Goal: Task Accomplishment & Management: Manage account settings

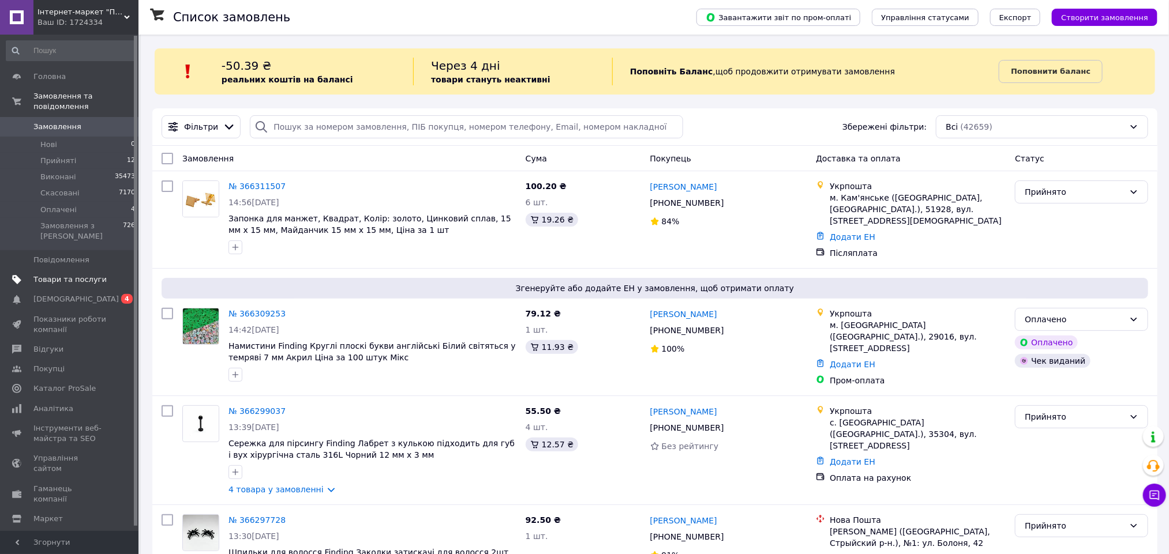
click at [52, 275] on span "Товари та послуги" at bounding box center [69, 280] width 73 height 10
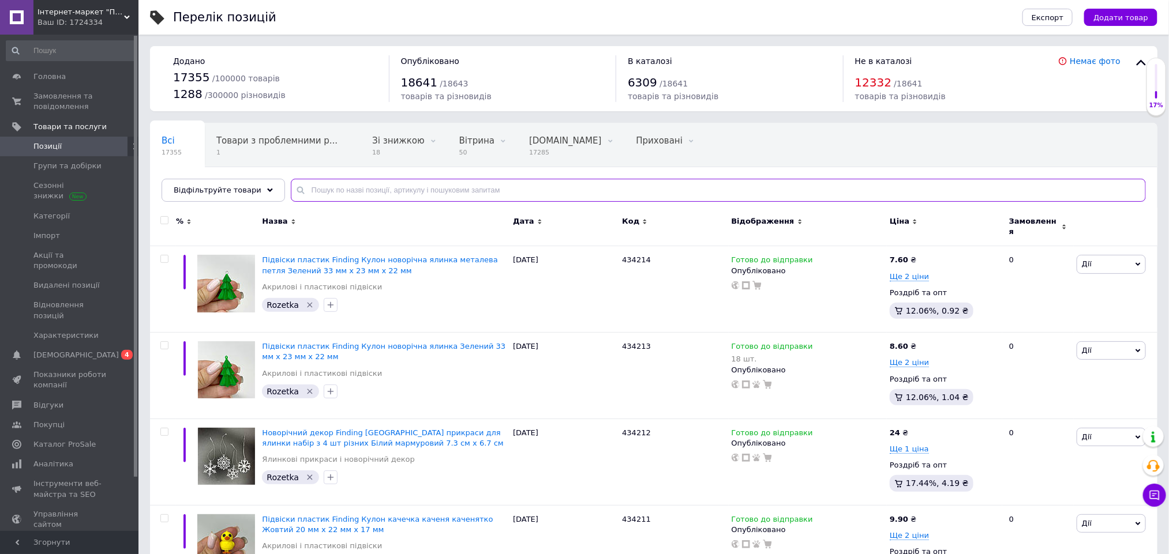
click at [331, 185] on input "text" at bounding box center [718, 190] width 855 height 23
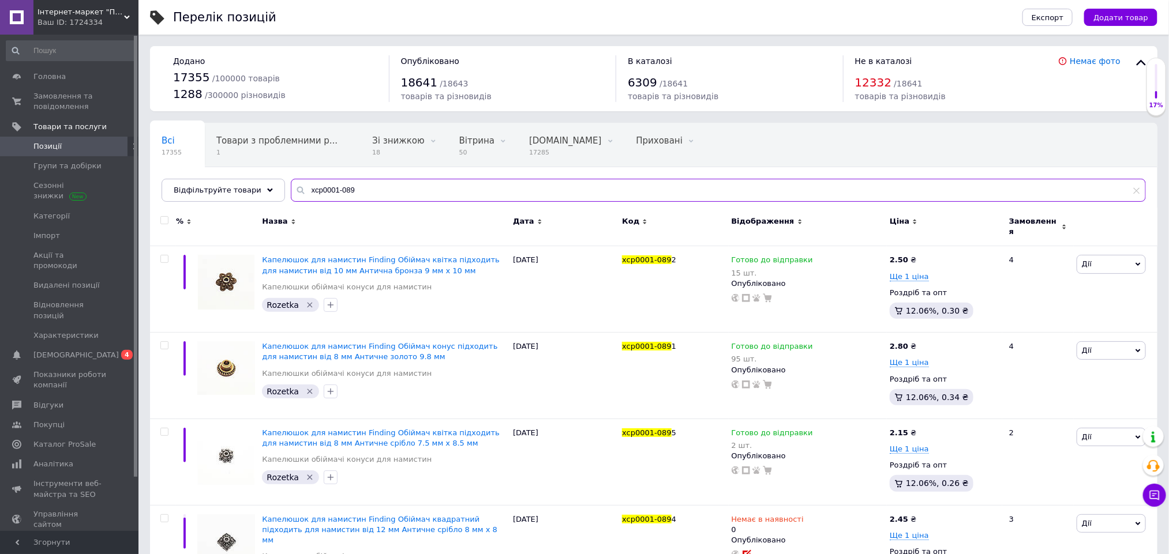
drag, startPoint x: 336, startPoint y: 189, endPoint x: 347, endPoint y: 192, distance: 10.9
click at [347, 192] on input "xcp0001-089" at bounding box center [718, 190] width 855 height 23
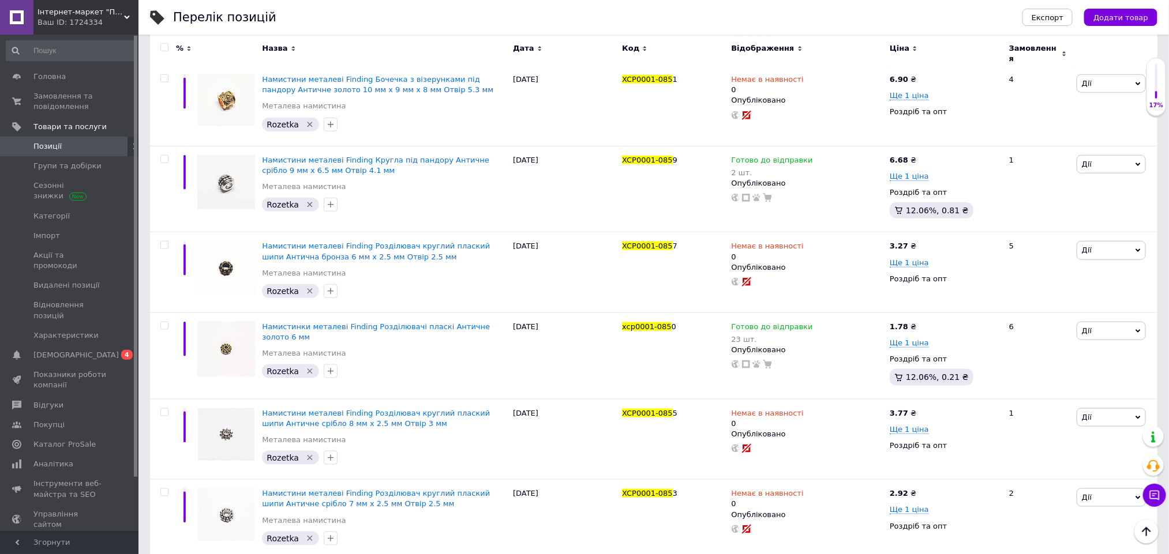
scroll to position [433, 0]
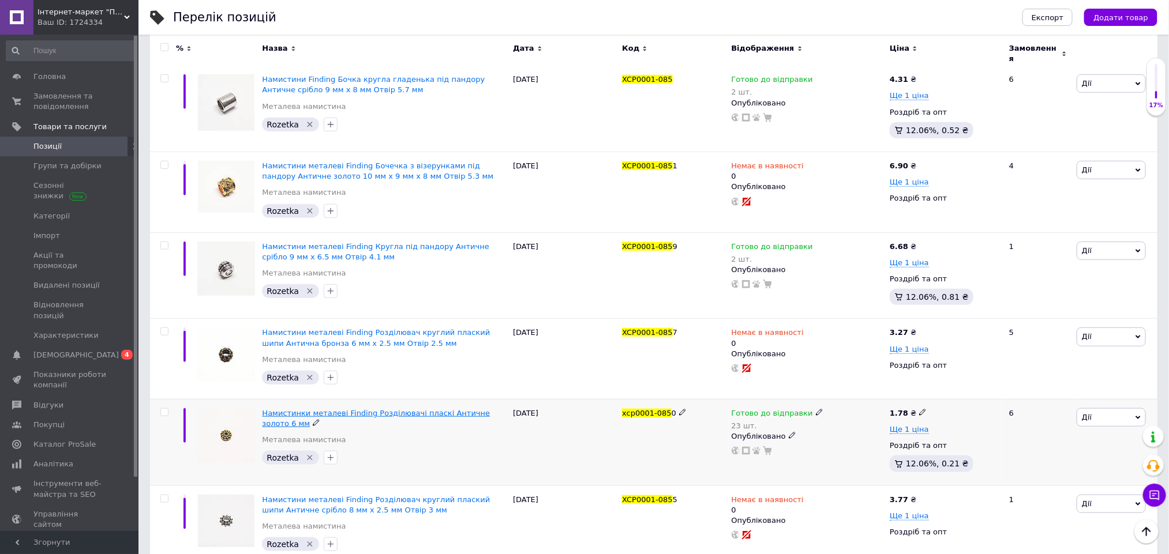
type input "xcp0001-085"
click at [452, 409] on span "Намистинки металеві Finding Розділювачі пласкі Античне золото 6 мм" at bounding box center [376, 418] width 228 height 19
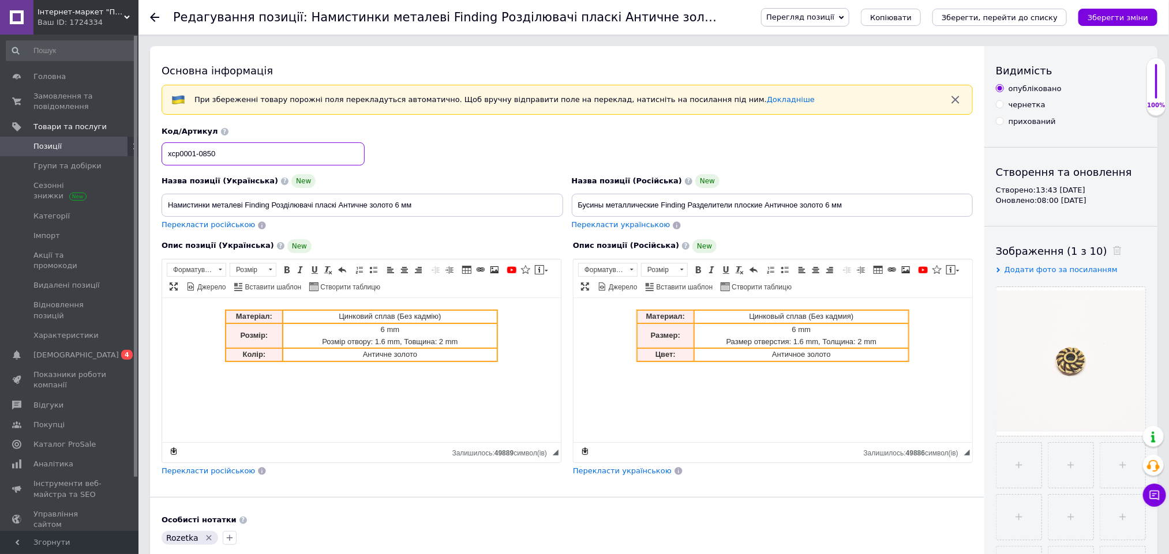
drag, startPoint x: 222, startPoint y: 156, endPoint x: 144, endPoint y: 184, distance: 83.2
click at [447, 203] on input "Намистинки металеві Finding Розділювачі пласкі Античне золото 6 мм" at bounding box center [363, 205] width 402 height 23
paste input "xcp0001-0850"
type input "Намистинки металеві Finding Розділювачі пласкі Античне золото 6 мм xcp0001-0850"
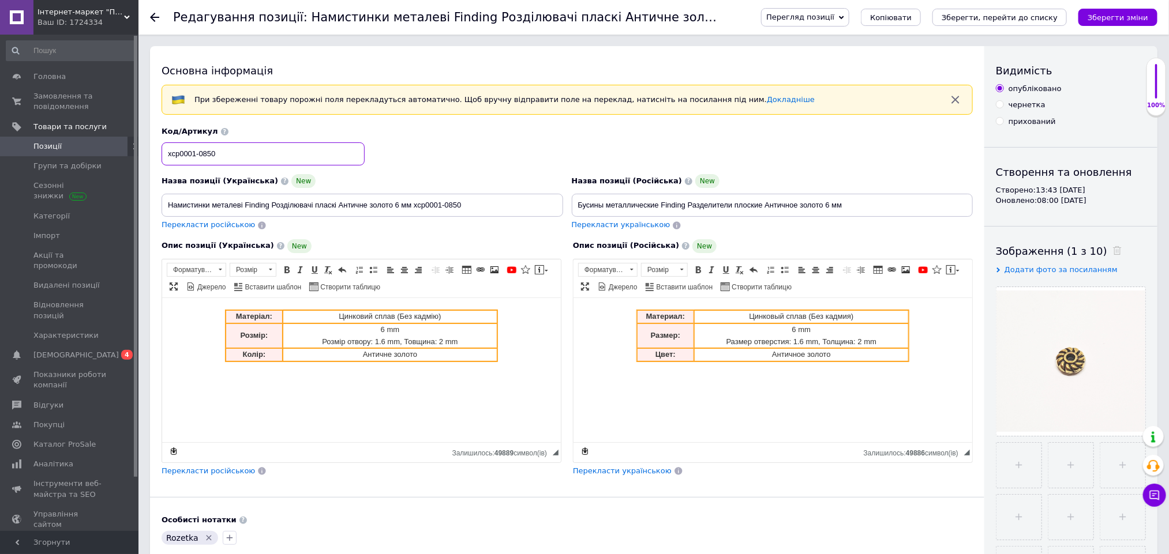
drag, startPoint x: 200, startPoint y: 156, endPoint x: 163, endPoint y: 163, distance: 36.9
click at [163, 163] on input "xcp0001-0850" at bounding box center [263, 154] width 203 height 23
drag, startPoint x: 217, startPoint y: 152, endPoint x: 146, endPoint y: 154, distance: 71.0
type input "400850"
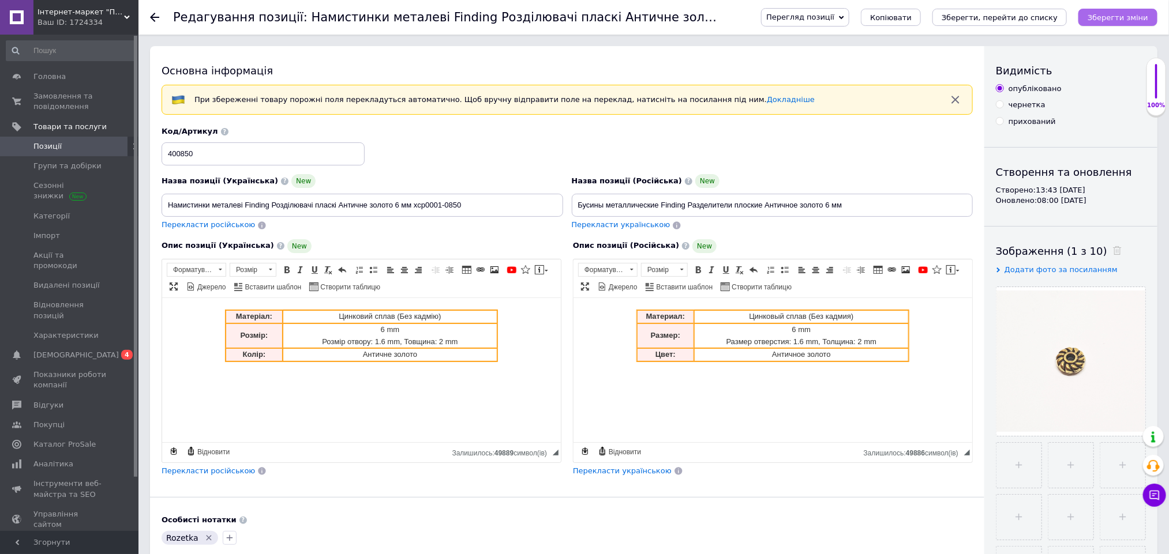
drag, startPoint x: 1120, startPoint y: 14, endPoint x: 909, endPoint y: 125, distance: 238.7
click at [1118, 14] on icon "Зберегти зміни" at bounding box center [1118, 17] width 61 height 9
click at [1123, 16] on icon "Зберегти зміни" at bounding box center [1118, 17] width 61 height 9
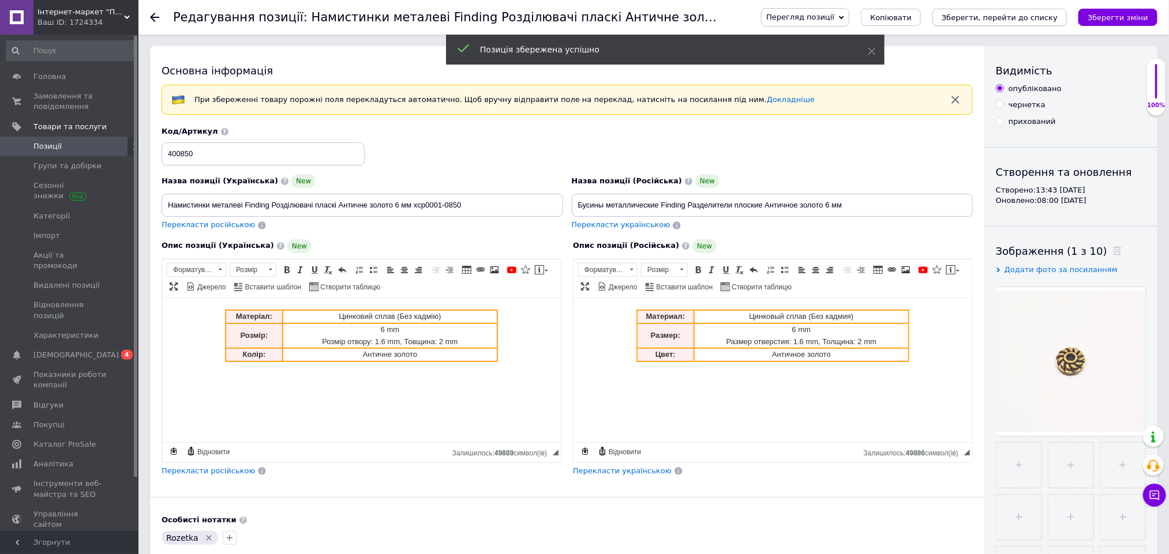
click at [985, 16] on icon "Зберегти, перейти до списку" at bounding box center [1000, 17] width 116 height 9
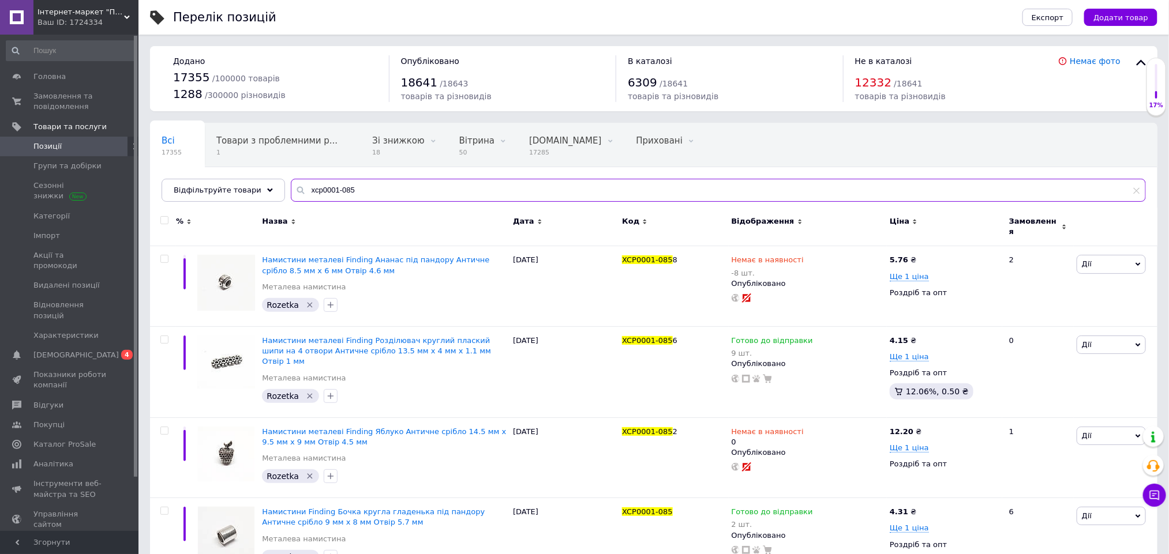
click at [353, 185] on input "xcp0001-085" at bounding box center [718, 190] width 855 height 23
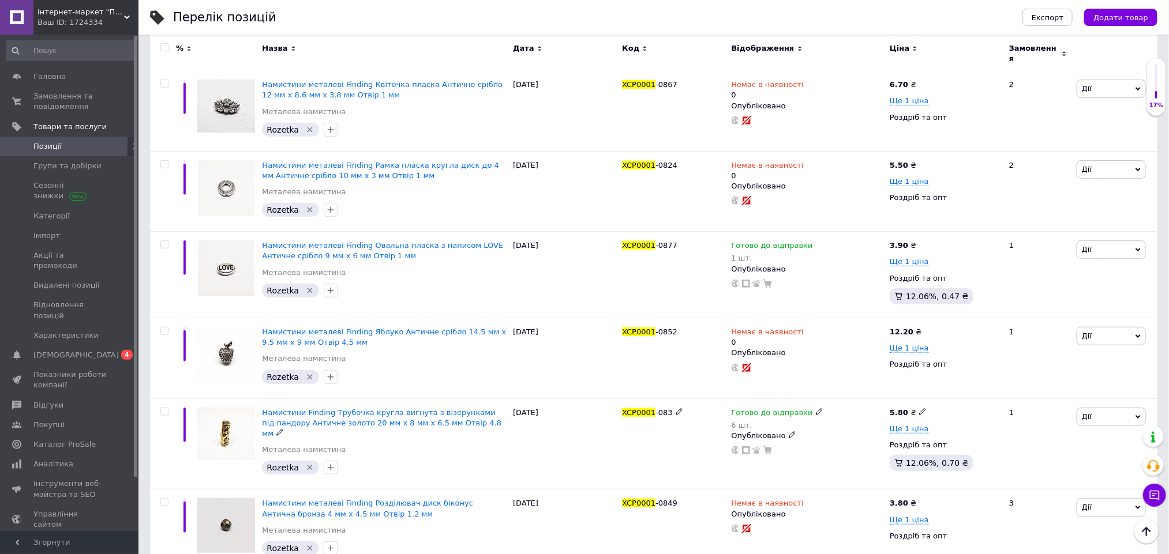
scroll to position [2683, 0]
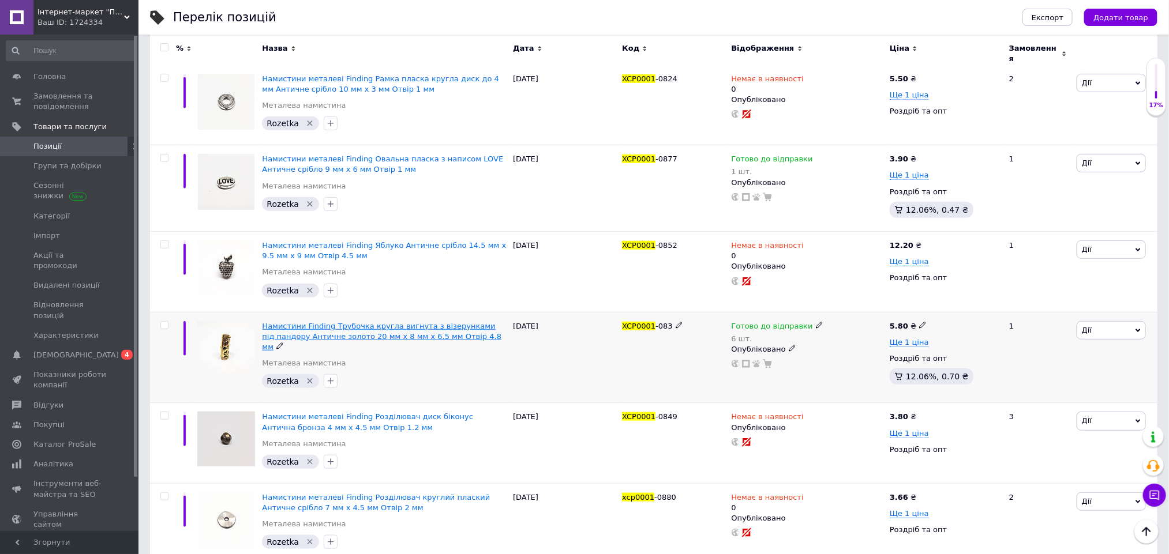
type input "xcp0001"
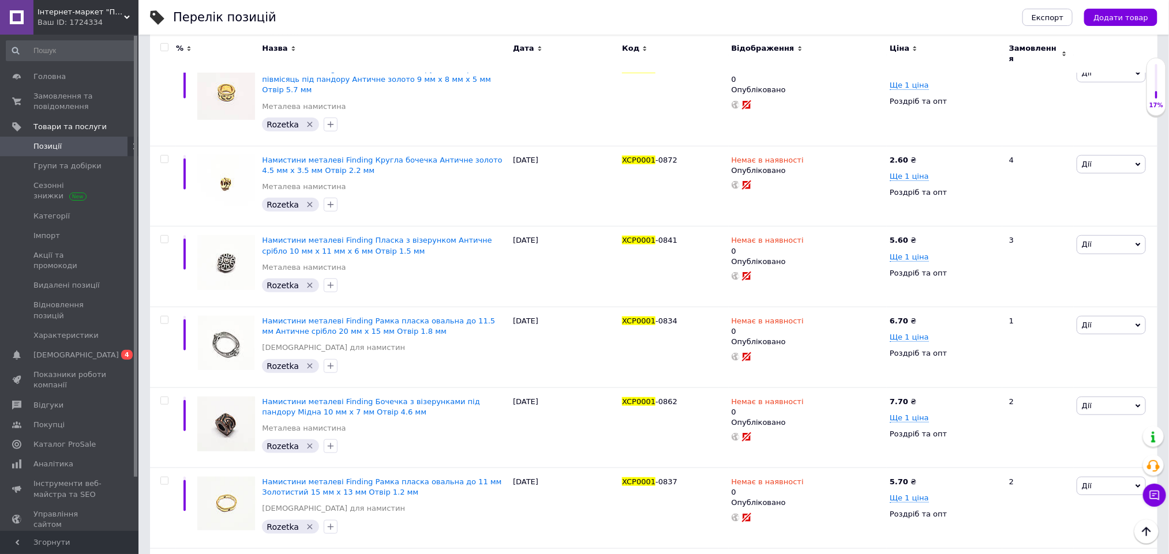
scroll to position [0, 0]
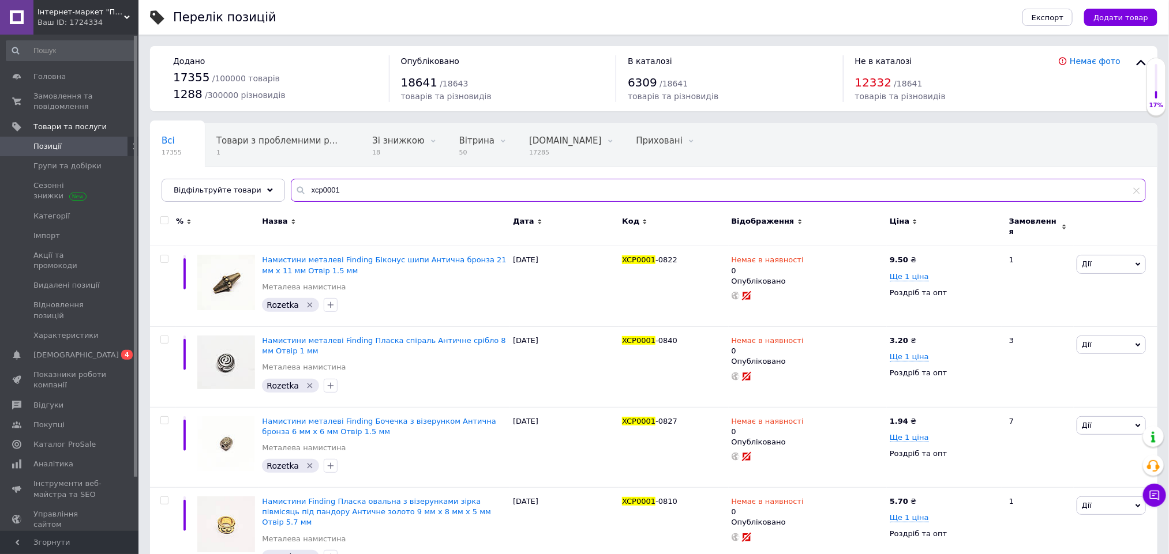
drag, startPoint x: 326, startPoint y: 192, endPoint x: 319, endPoint y: 194, distance: 7.3
click at [319, 194] on input "xcp0001" at bounding box center [718, 190] width 855 height 23
